Goal: Information Seeking & Learning: Learn about a topic

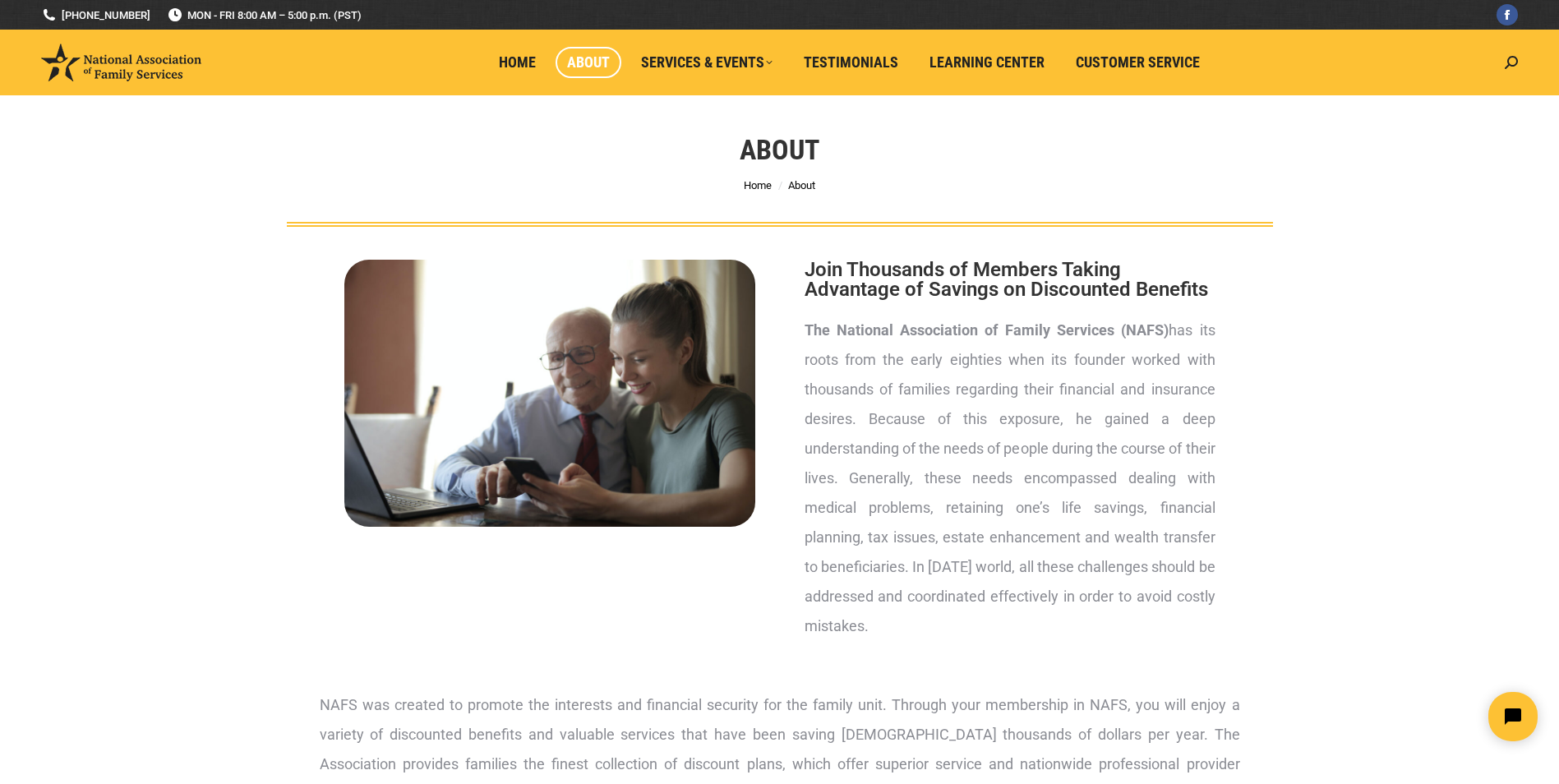
click at [1537, 136] on div "About You are here: Home About" at bounding box center [780, 161] width 1559 height 132
click at [1140, 61] on span "Customer Service" at bounding box center [1138, 62] width 124 height 18
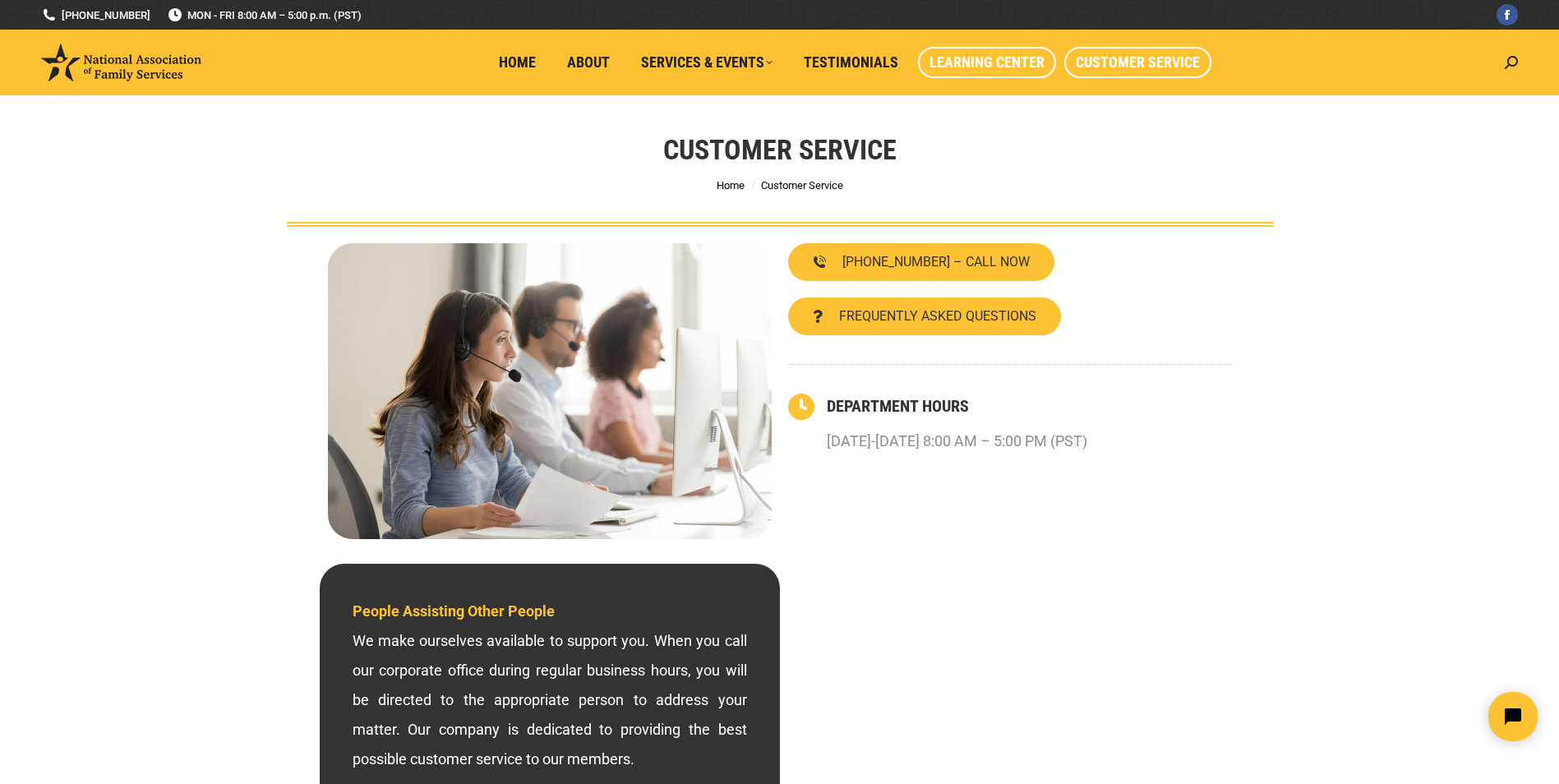
click at [1009, 62] on span "Learning Center" at bounding box center [987, 62] width 115 height 18
